Goal: Navigation & Orientation: Understand site structure

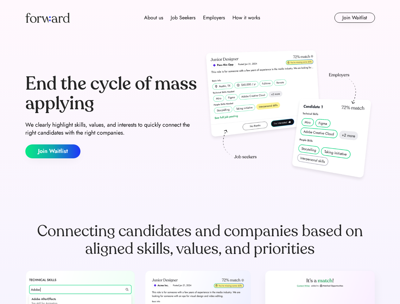
click at [200, 152] on div "End the cycle of mass applying We clearly highlight skills, values, and interes…" at bounding box center [200, 116] width 350 height 136
click at [200, 18] on div "About us Job Seekers Employers How it works" at bounding box center [202, 18] width 250 height 8
click at [48, 18] on img at bounding box center [47, 18] width 44 height 10
click at [202, 18] on div "About us Job Seekers Employers How it works" at bounding box center [202, 18] width 250 height 8
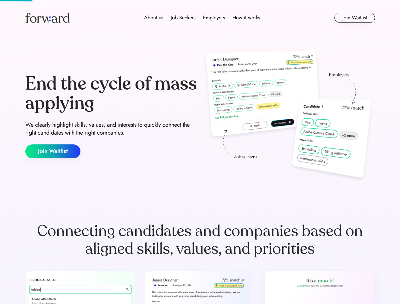
click at [154, 18] on div "About us" at bounding box center [153, 18] width 19 height 8
click at [183, 18] on div "Job Seekers" at bounding box center [183, 18] width 25 height 8
click at [214, 18] on div "Employers" at bounding box center [214, 18] width 22 height 8
click at [246, 18] on div "How it works" at bounding box center [247, 18] width 28 height 8
click at [355, 18] on button "Join Waitlist" at bounding box center [355, 18] width 41 height 10
